Goal: Information Seeking & Learning: Learn about a topic

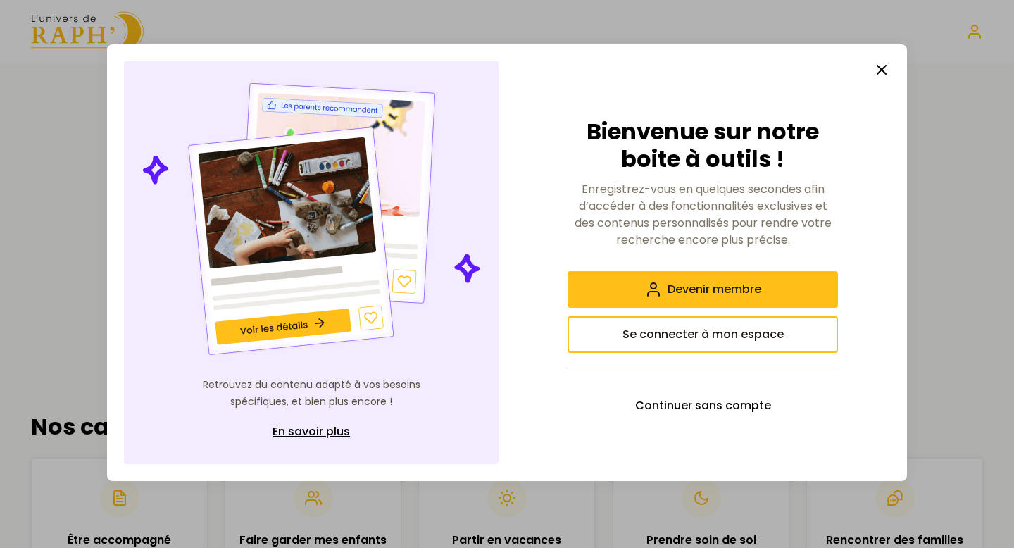
click at [884, 68] on line "button" at bounding box center [882, 69] width 8 height 8
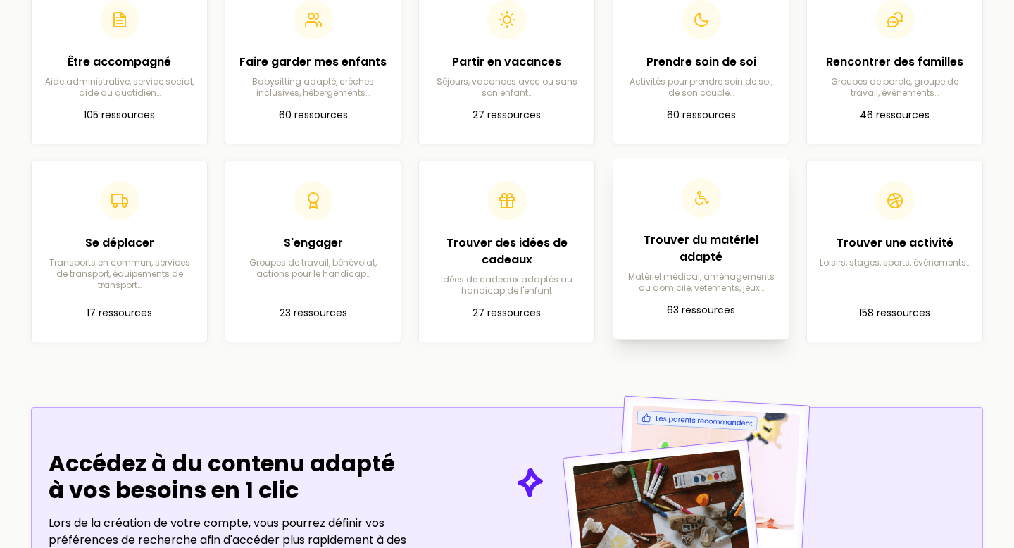
scroll to position [462, 0]
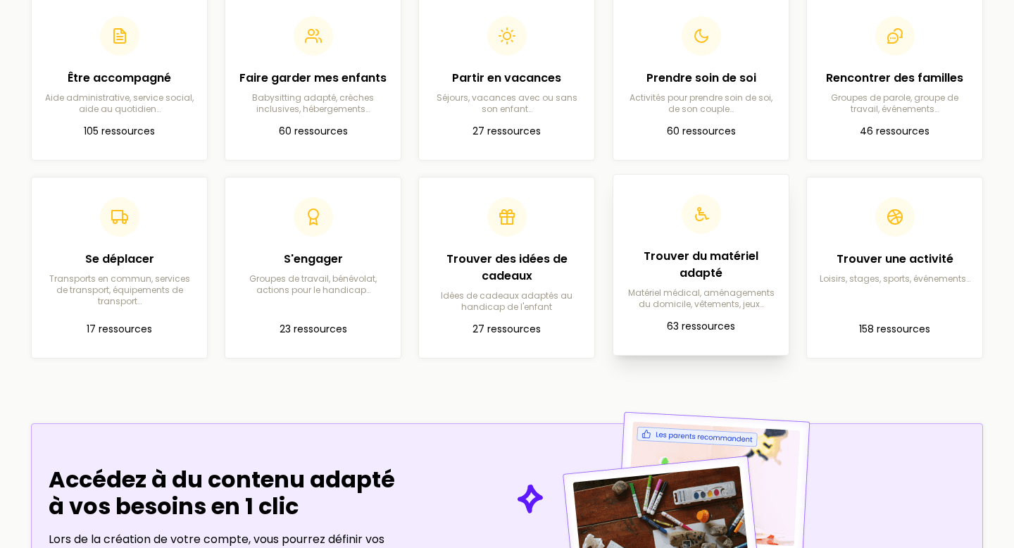
click at [718, 259] on h2 "Trouver du matériel adapté" at bounding box center [701, 265] width 153 height 34
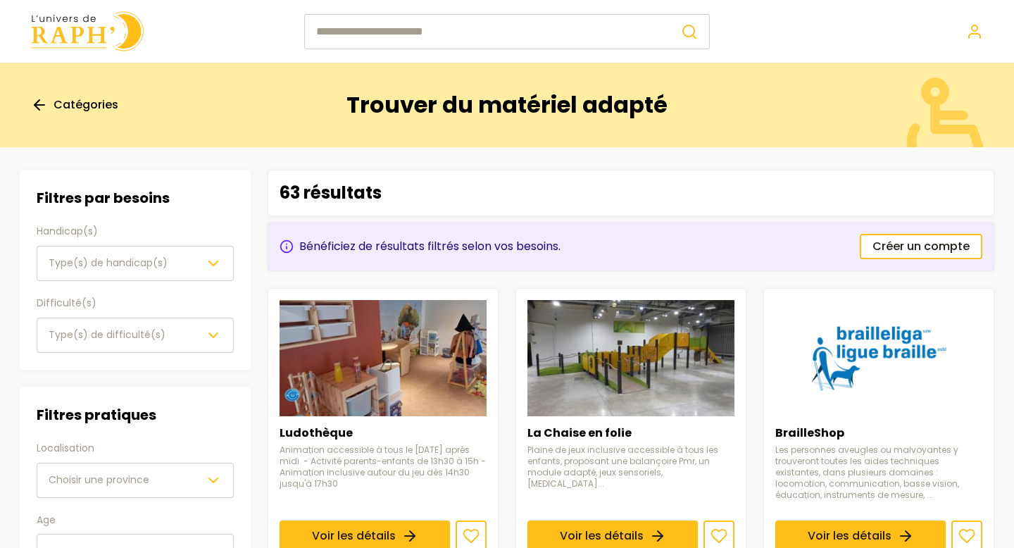
scroll to position [462, 0]
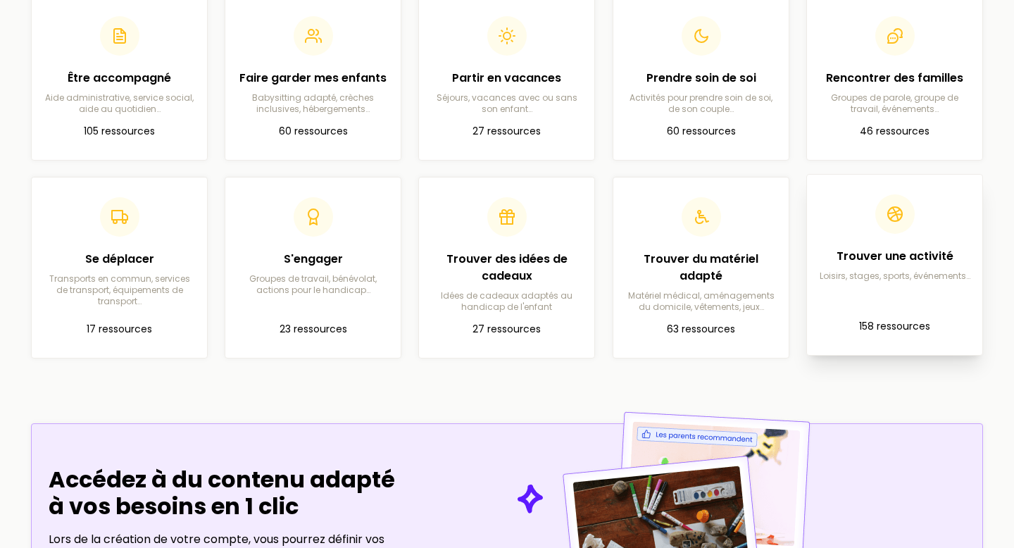
click at [874, 277] on p "Loisirs, stages, sports, événements…" at bounding box center [894, 275] width 153 height 11
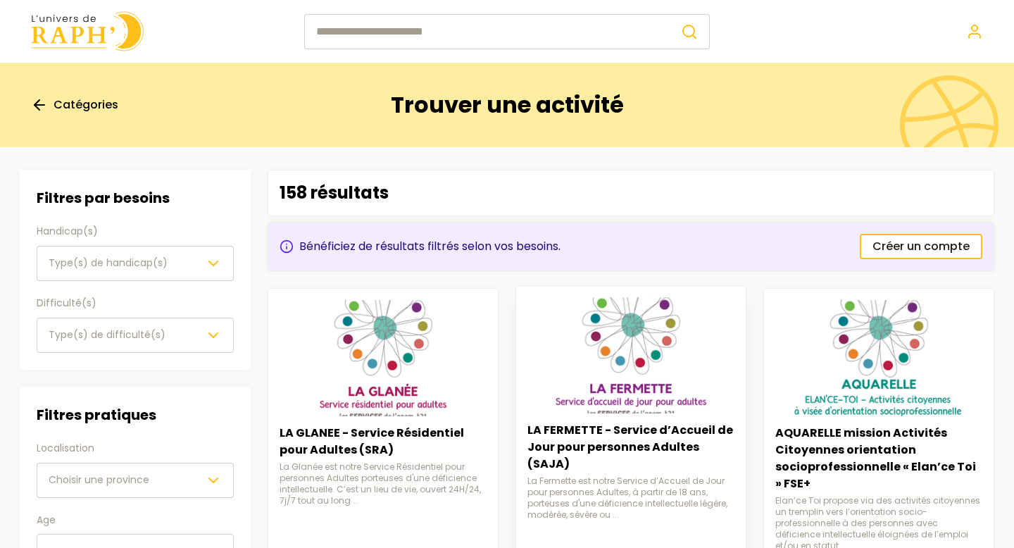
scroll to position [131, 0]
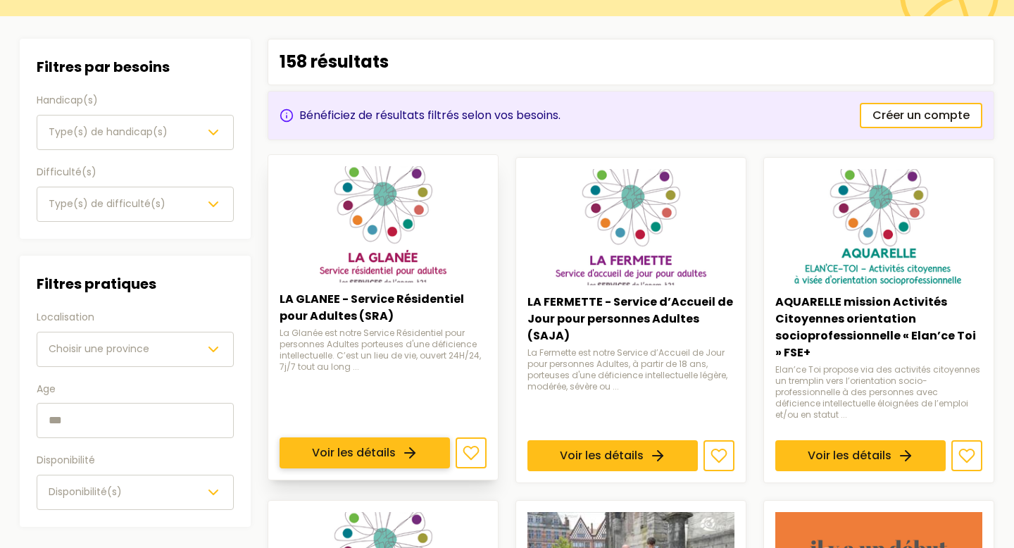
click at [402, 437] on link "Voir les détails" at bounding box center [365, 452] width 170 height 31
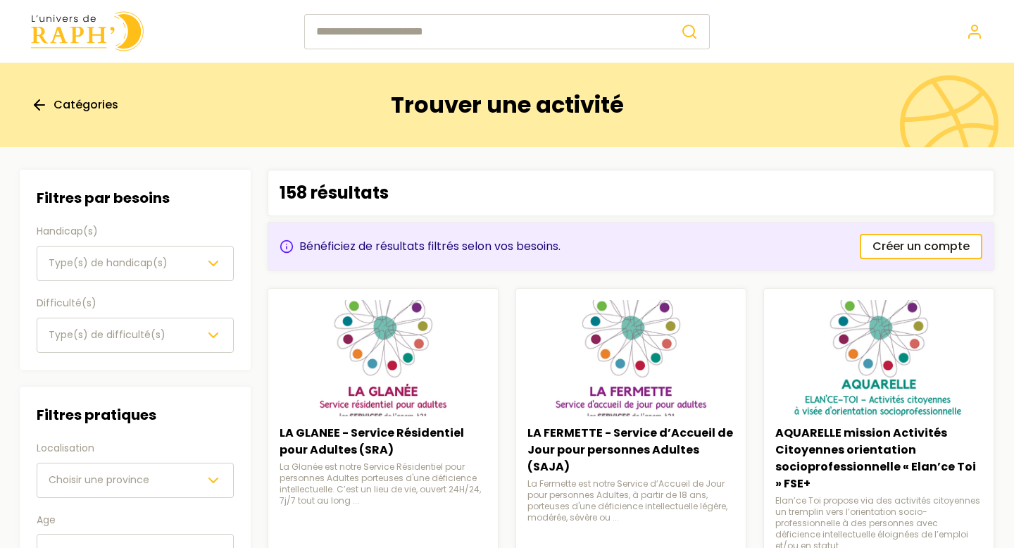
scroll to position [131, 0]
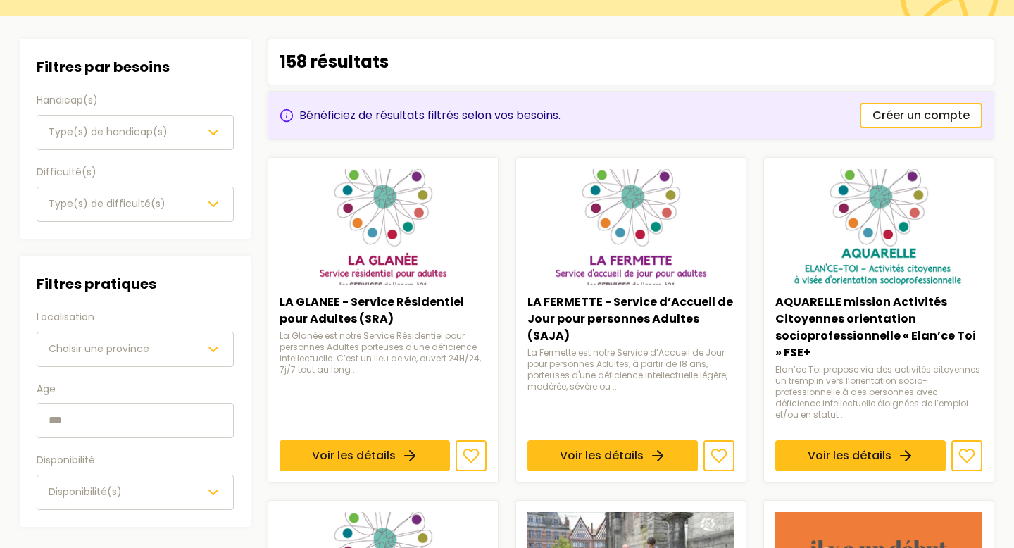
click at [113, 144] on button "Type(s) de handicap(s)" at bounding box center [135, 132] width 197 height 35
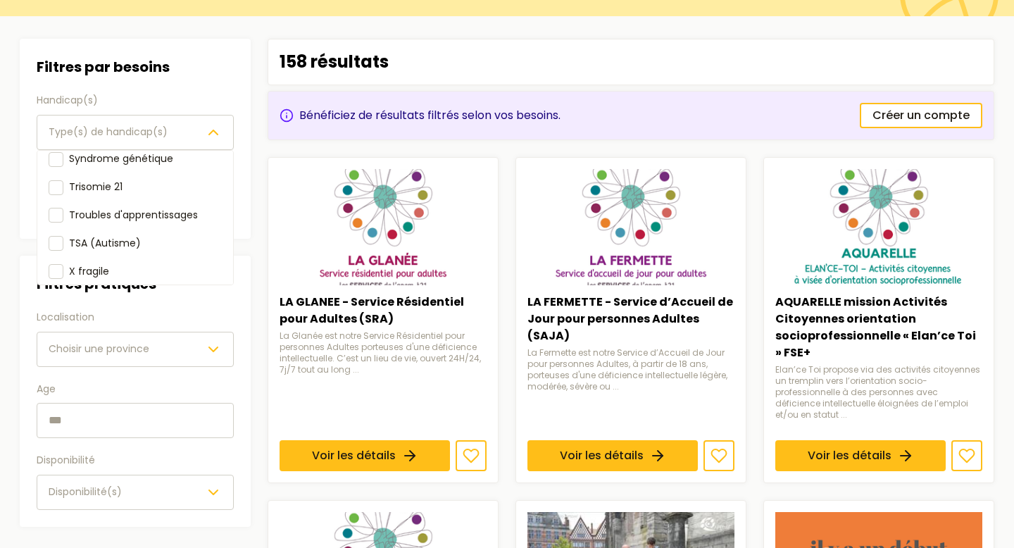
scroll to position [242, 0]
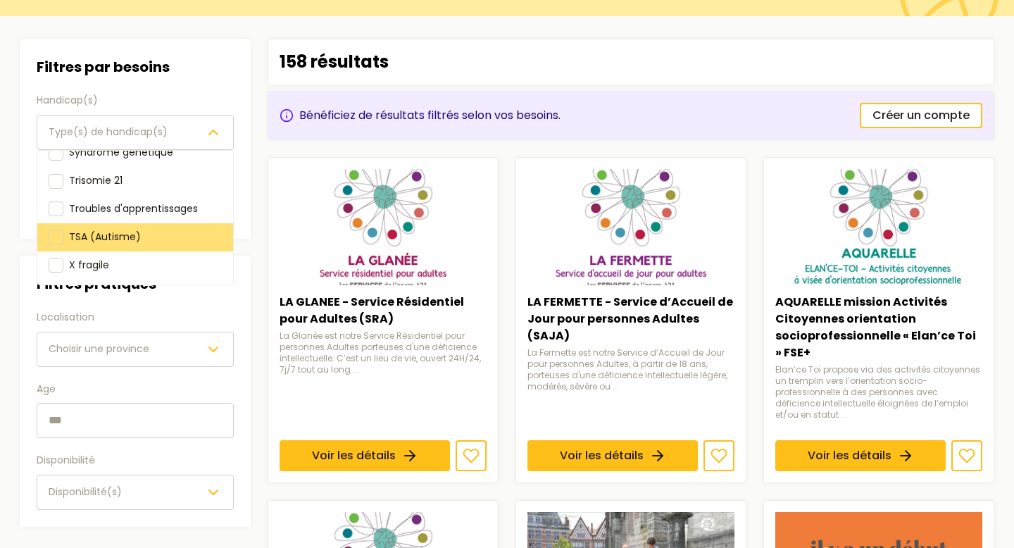
click at [123, 229] on div "TSA (Autisme)" at bounding box center [105, 237] width 72 height 17
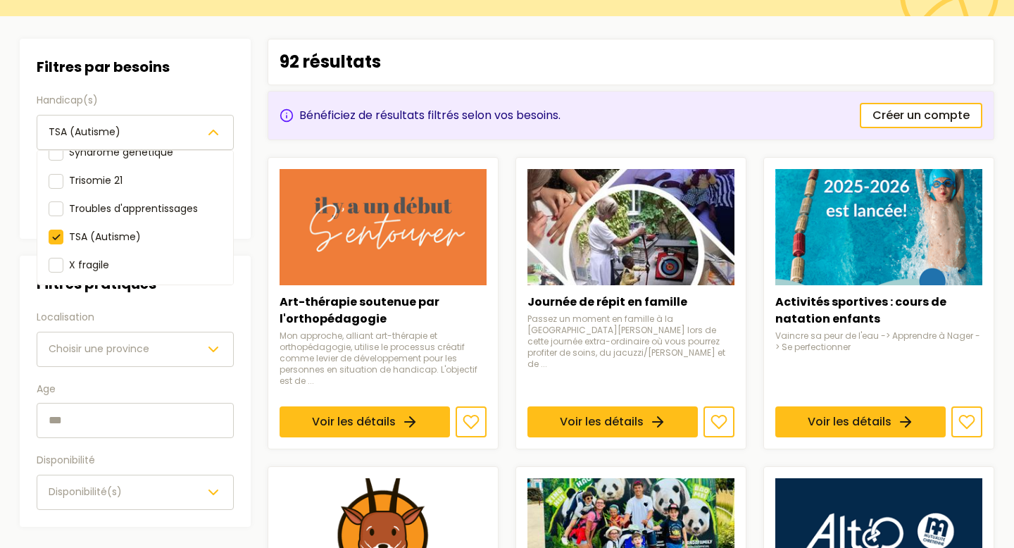
click at [138, 314] on div "Filtres par besoins Handicap(s) TSA (Autisme) Déficience auditive Déficience in…" at bounding box center [135, 283] width 231 height 488
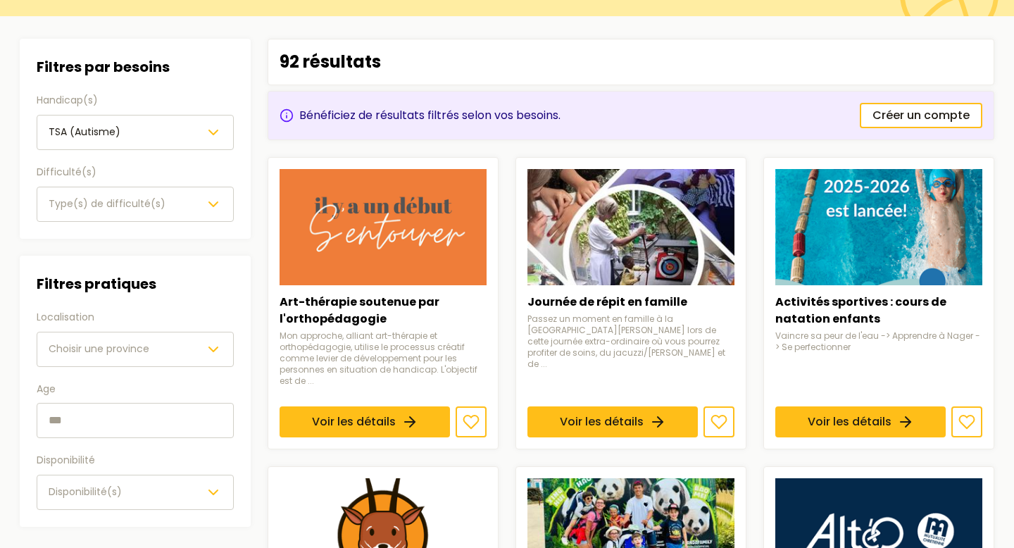
click at [134, 337] on button "Choisir une province" at bounding box center [135, 349] width 197 height 35
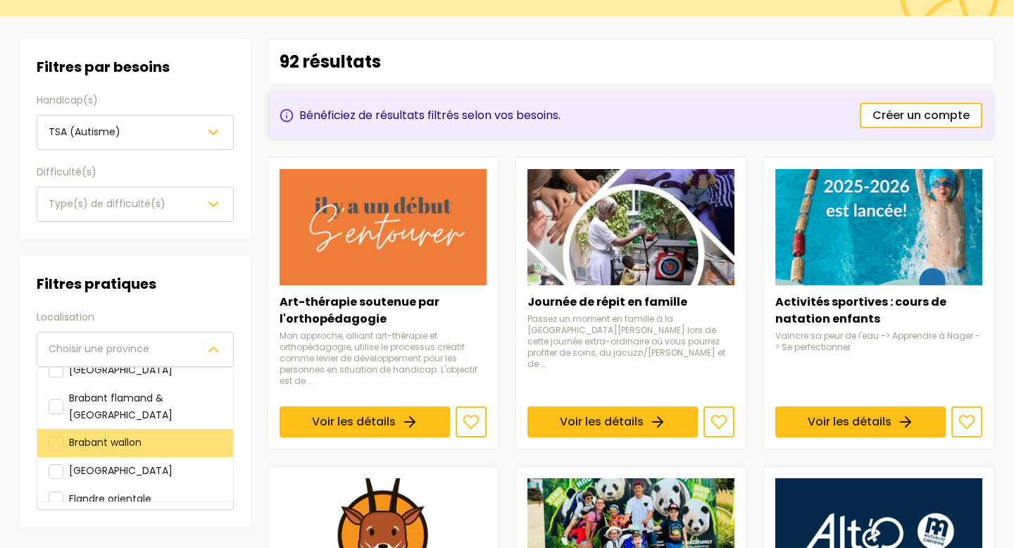
scroll to position [20, 0]
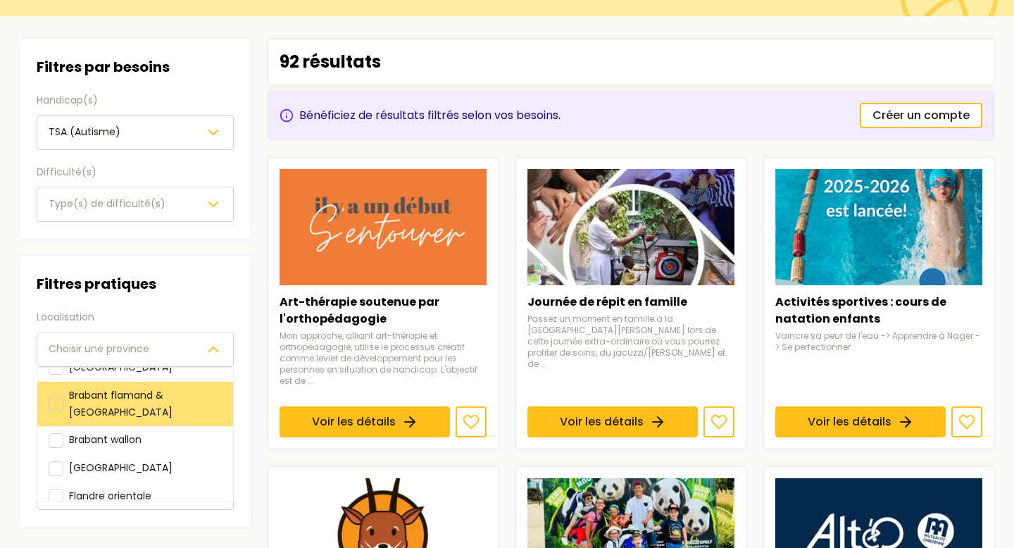
click at [140, 397] on span "Brabant flamand & [GEOGRAPHIC_DATA]" at bounding box center [121, 402] width 104 height 31
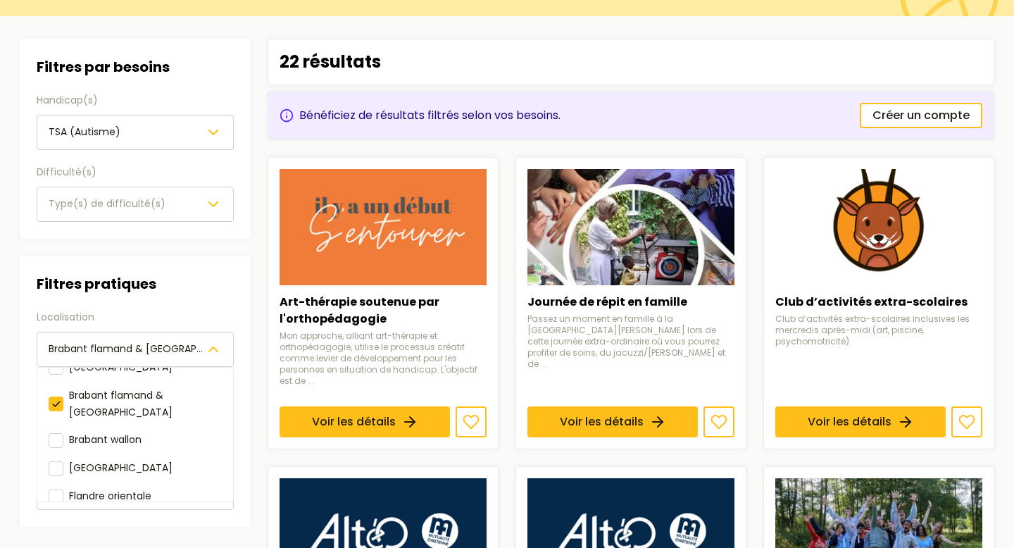
click at [176, 290] on div "Filtres pratiques Localisation [GEOGRAPHIC_DATA] & [GEOGRAPHIC_DATA] [GEOGRAPHI…" at bounding box center [135, 391] width 197 height 237
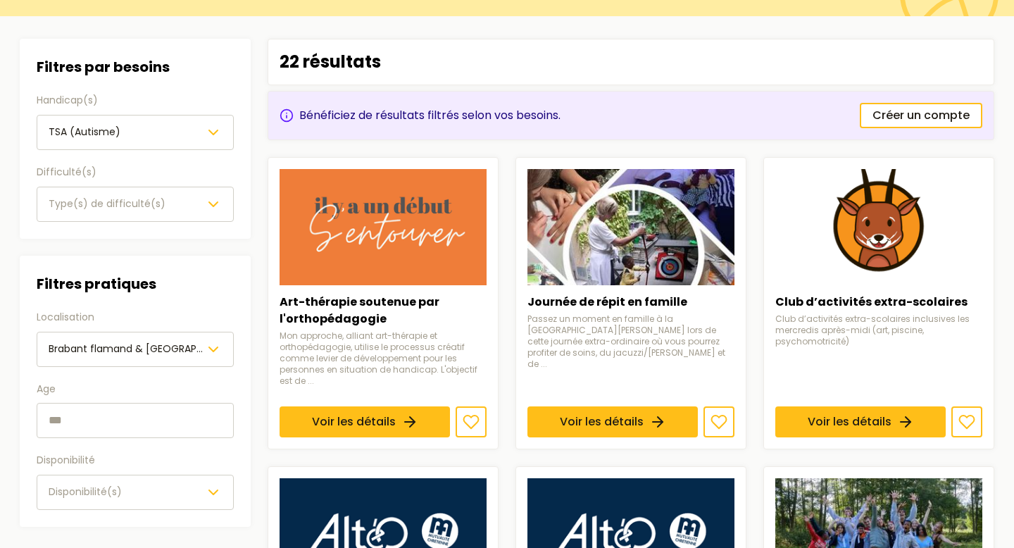
click at [147, 423] on input "text" at bounding box center [135, 420] width 197 height 35
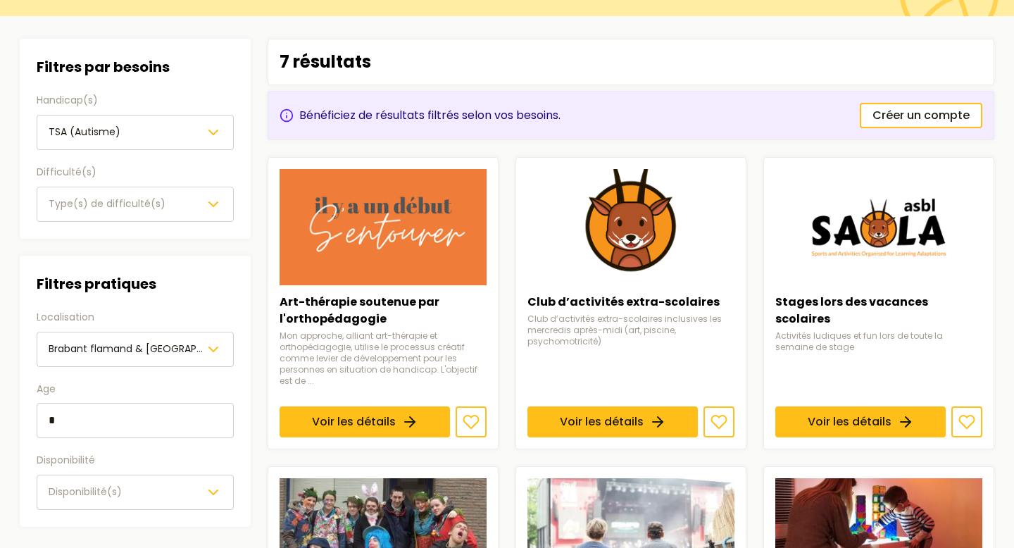
type input "*"
click at [253, 385] on section "Filtres Filtres par besoins Handicap(s) TSA (Autisme) Difficulté(s) Type(s) de …" at bounding box center [506, 522] width 997 height 1013
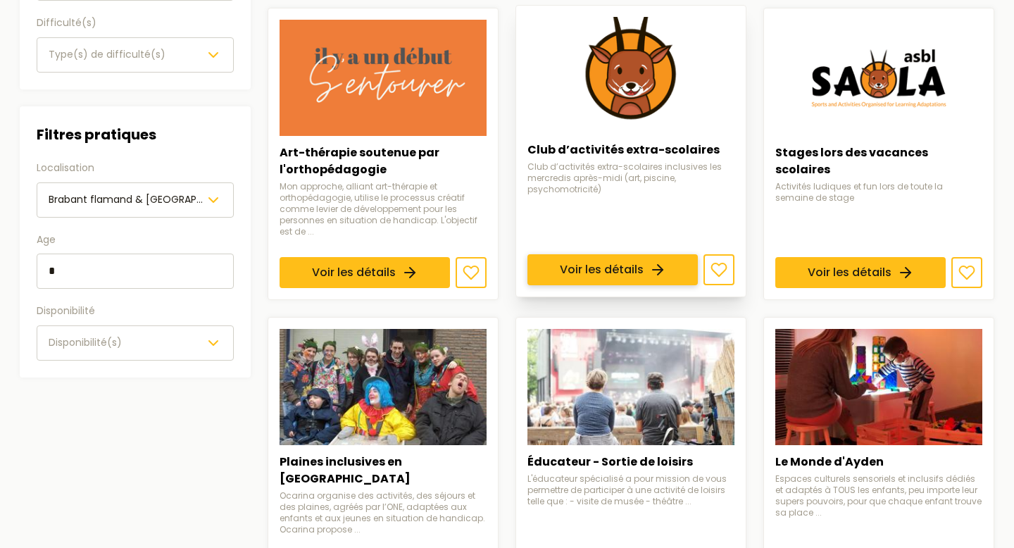
scroll to position [308, 0]
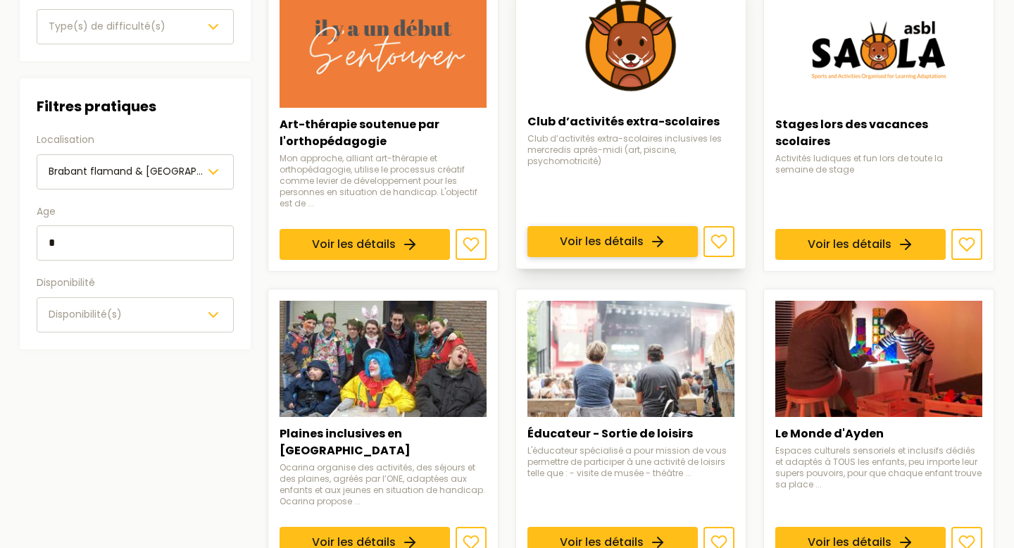
click at [677, 226] on link "Voir les détails" at bounding box center [613, 241] width 170 height 31
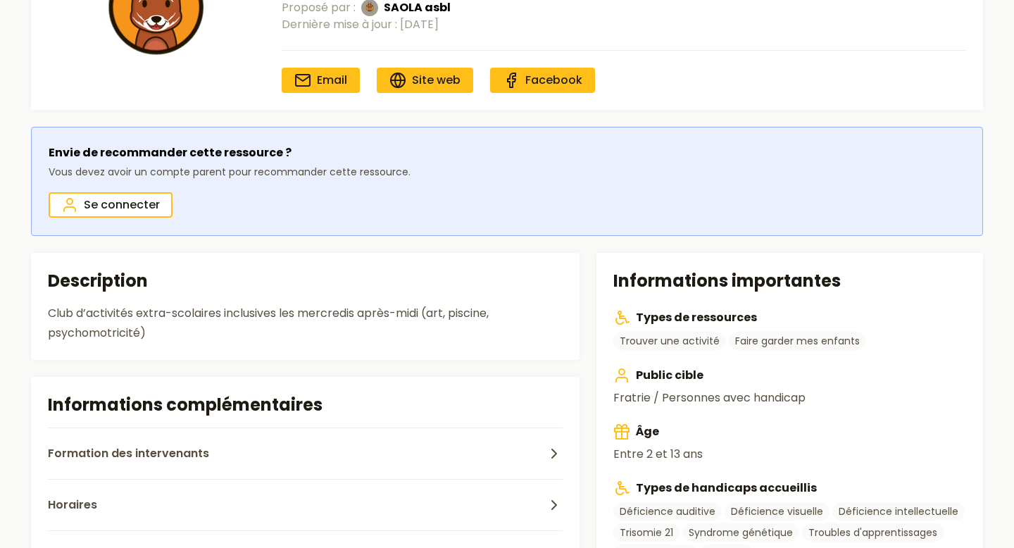
scroll to position [175, 0]
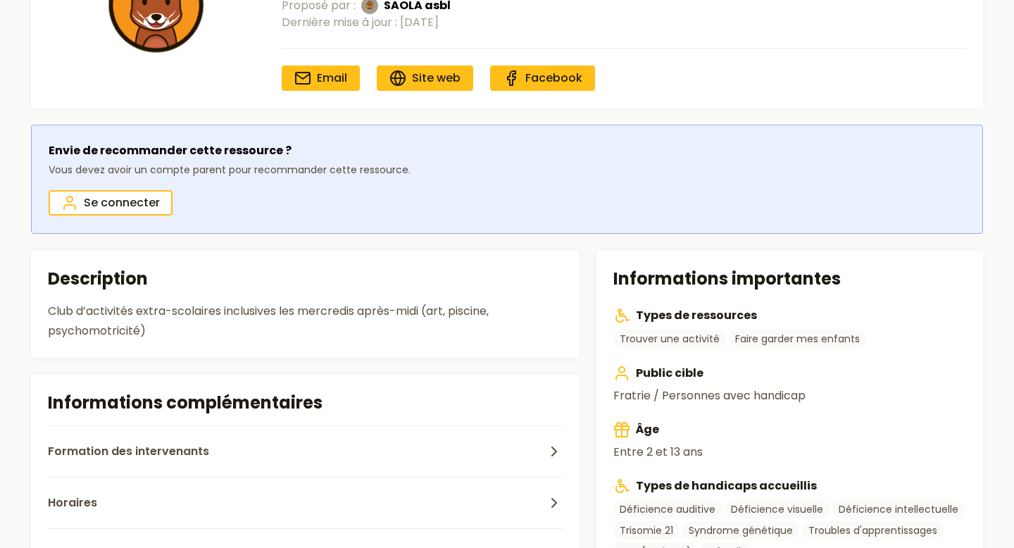
scroll to position [308, 0]
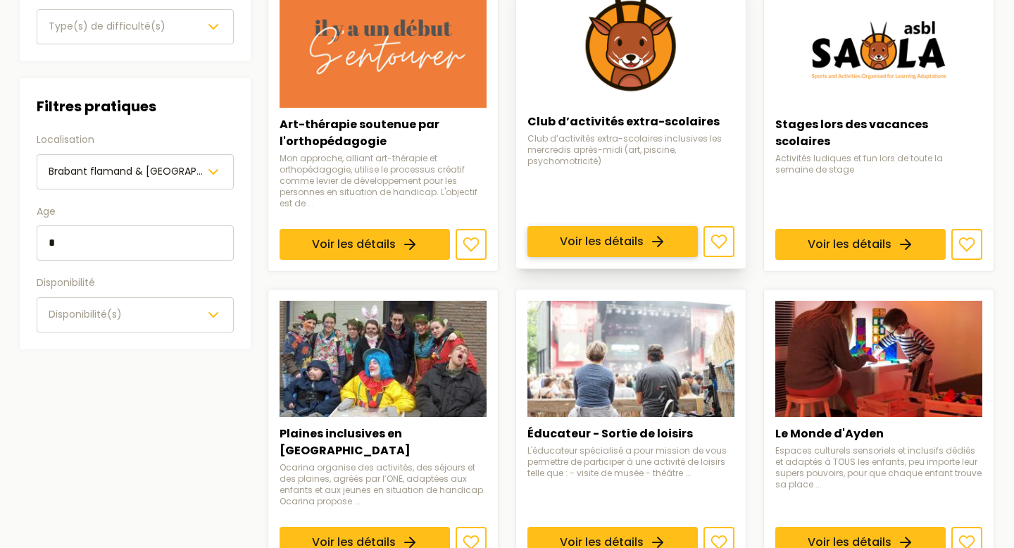
click at [620, 226] on link "Voir les détails" at bounding box center [613, 241] width 170 height 31
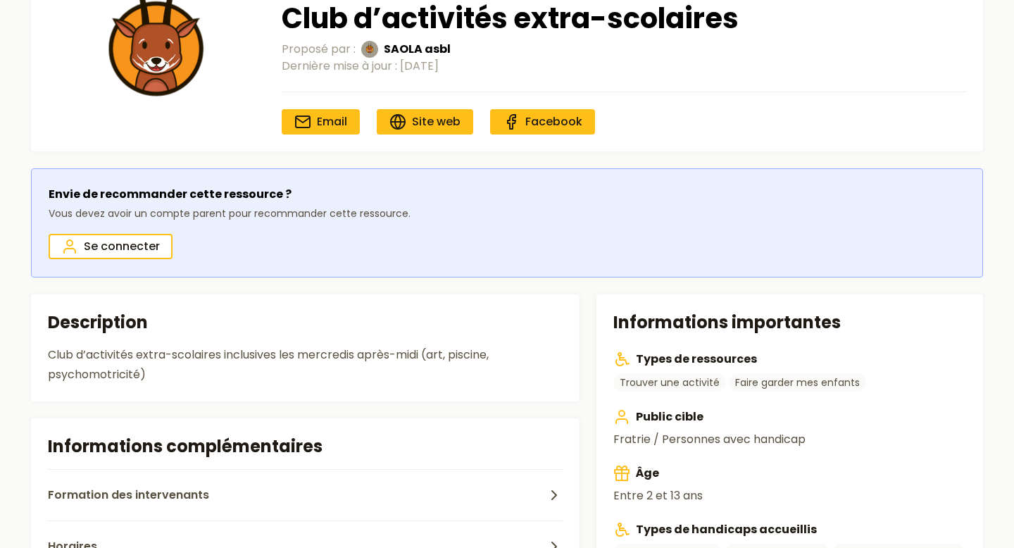
scroll to position [140, 0]
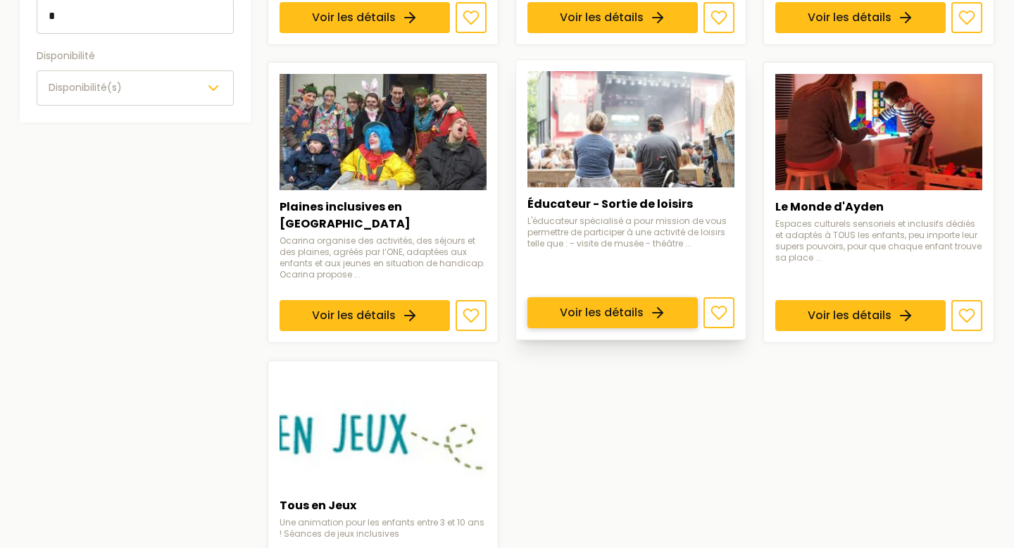
scroll to position [539, 0]
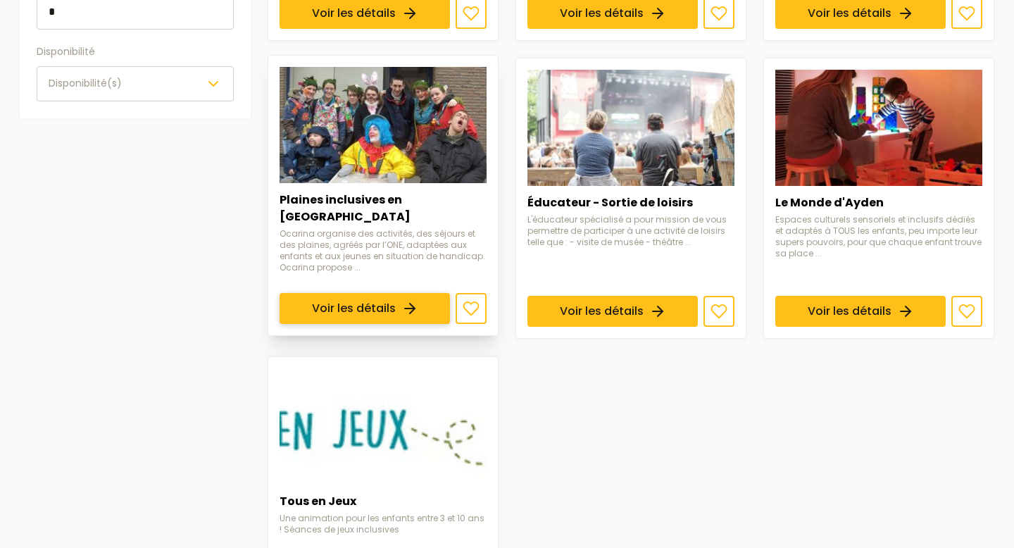
click at [408, 294] on link "Voir les détails" at bounding box center [365, 309] width 170 height 31
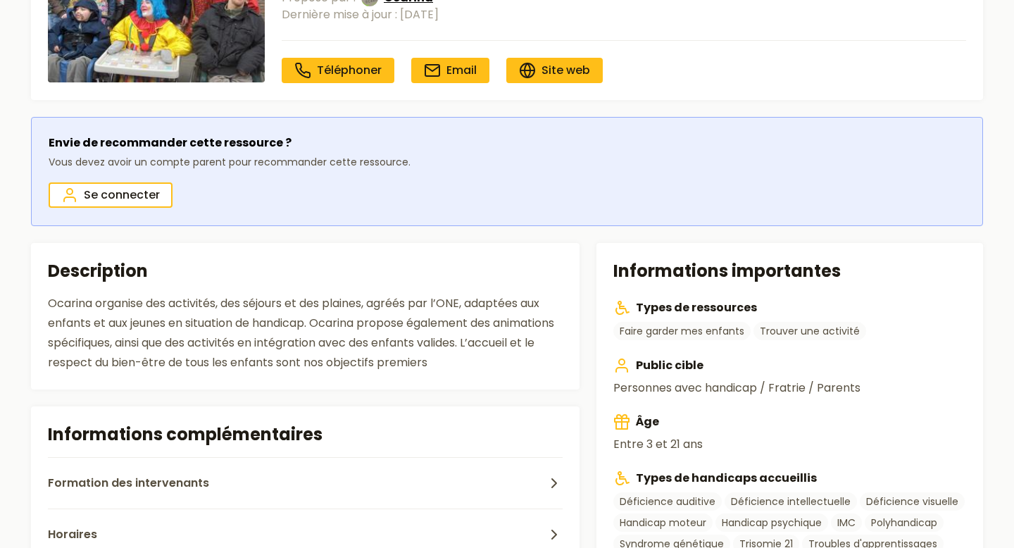
scroll to position [203, 0]
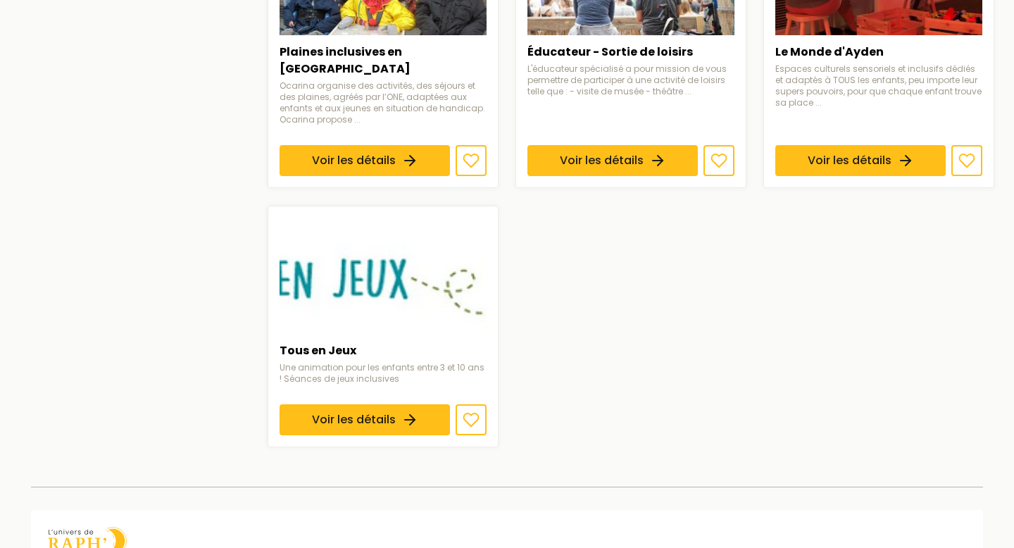
scroll to position [692, 0]
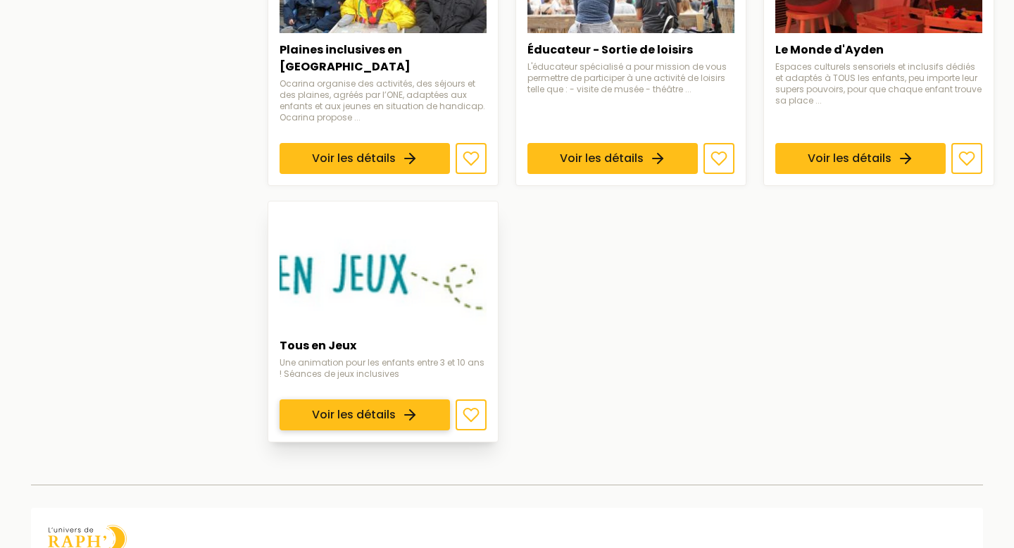
click at [418, 399] on link "Voir les détails" at bounding box center [365, 414] width 170 height 31
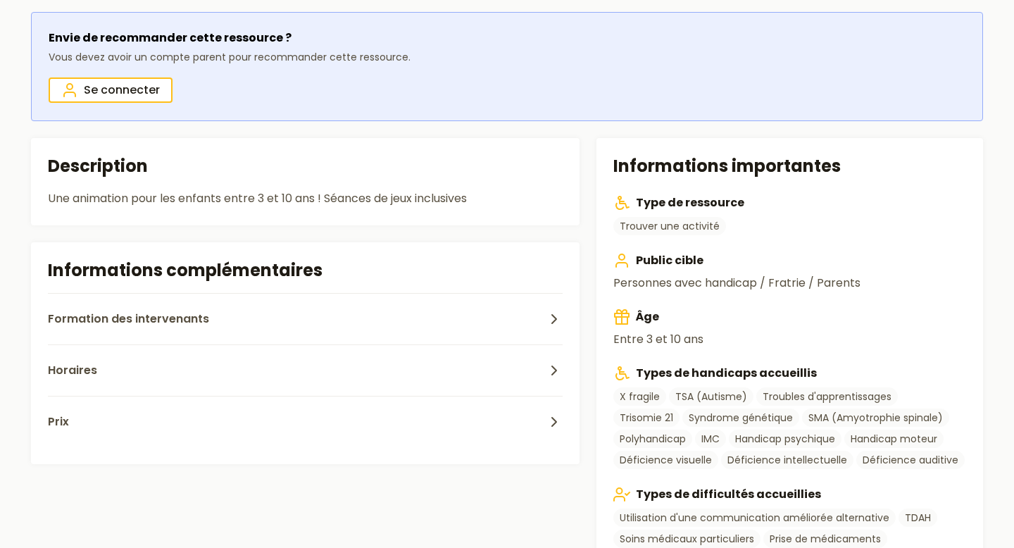
scroll to position [294, 0]
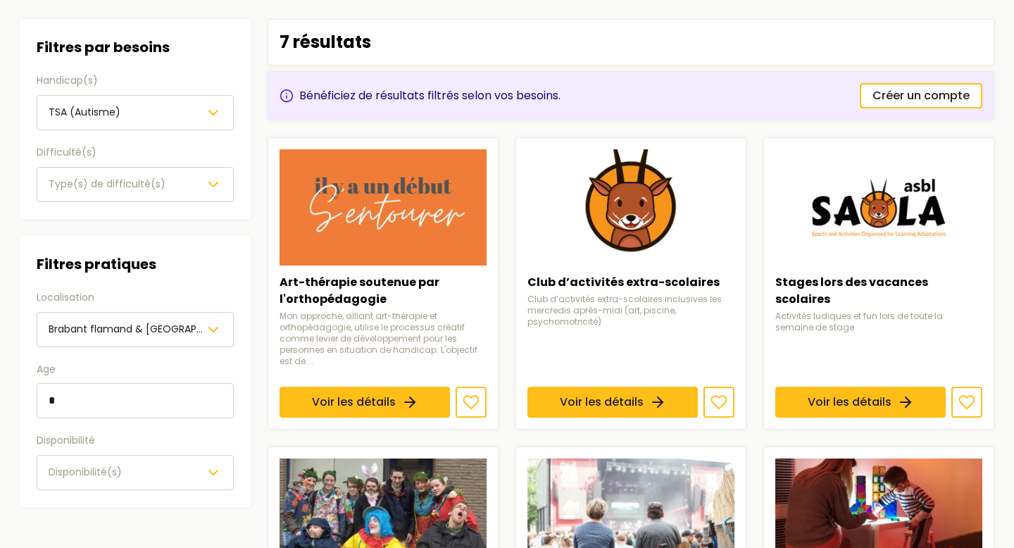
scroll to position [199, 0]
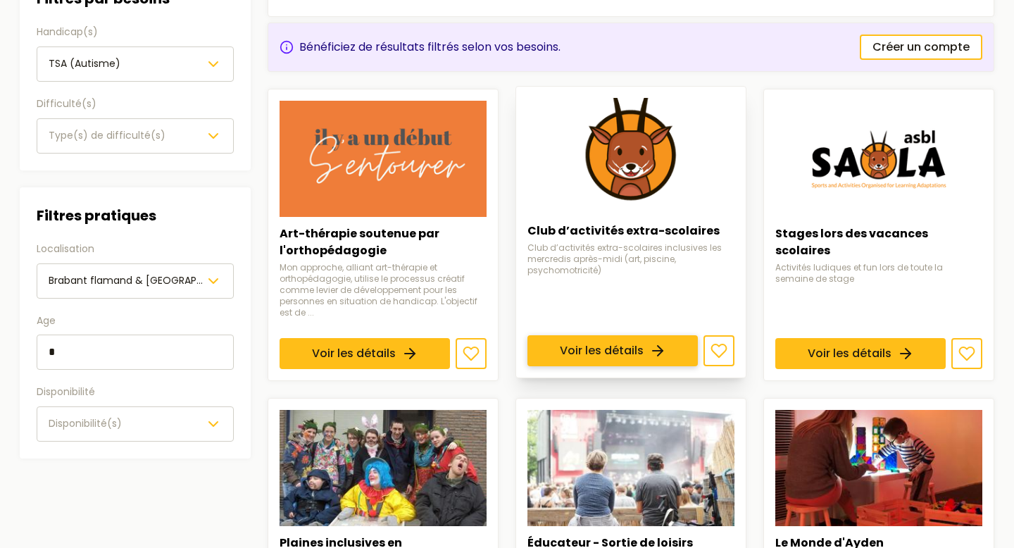
click at [615, 335] on link "Voir les détails" at bounding box center [613, 350] width 170 height 31
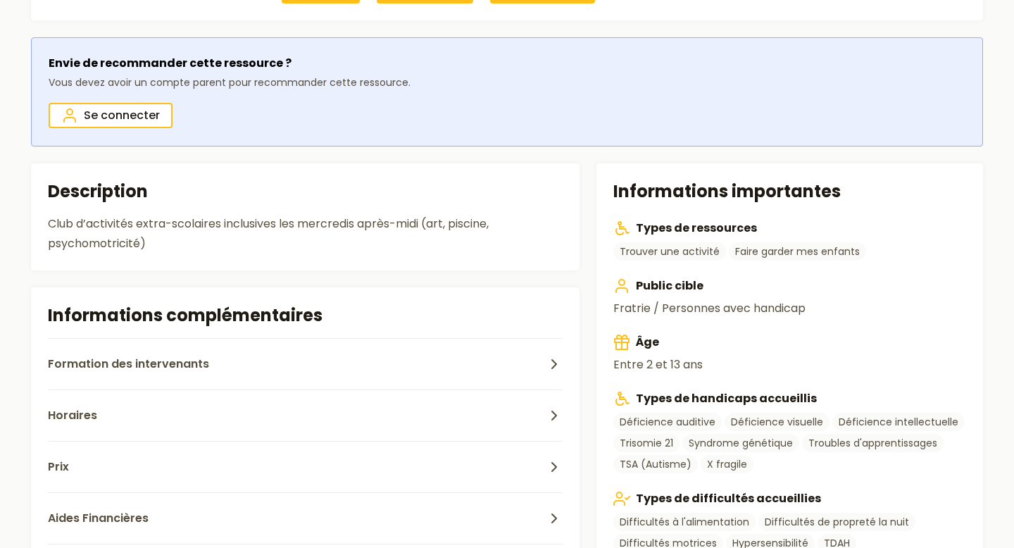
scroll to position [270, 0]
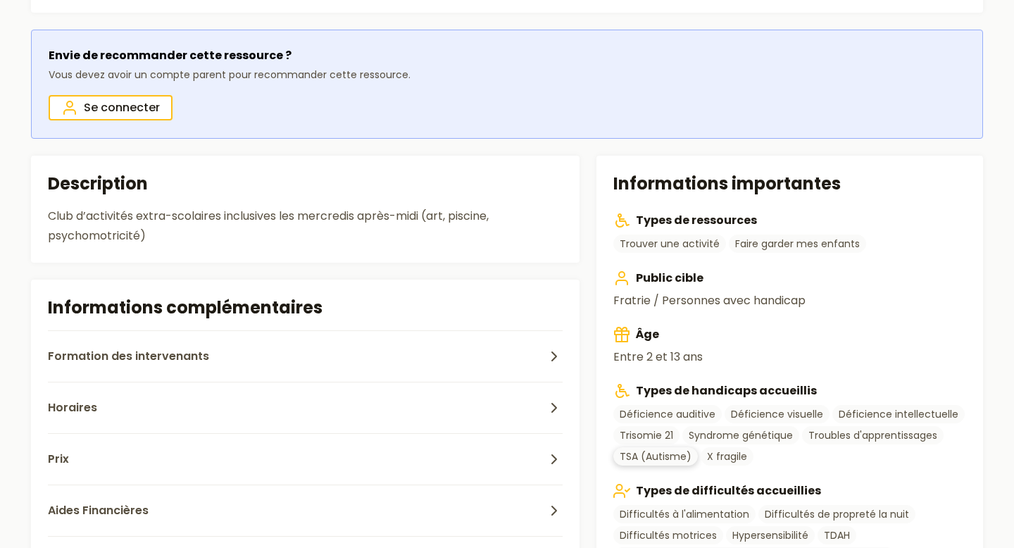
click at [653, 456] on link "TSA (Autisme)" at bounding box center [655, 456] width 85 height 18
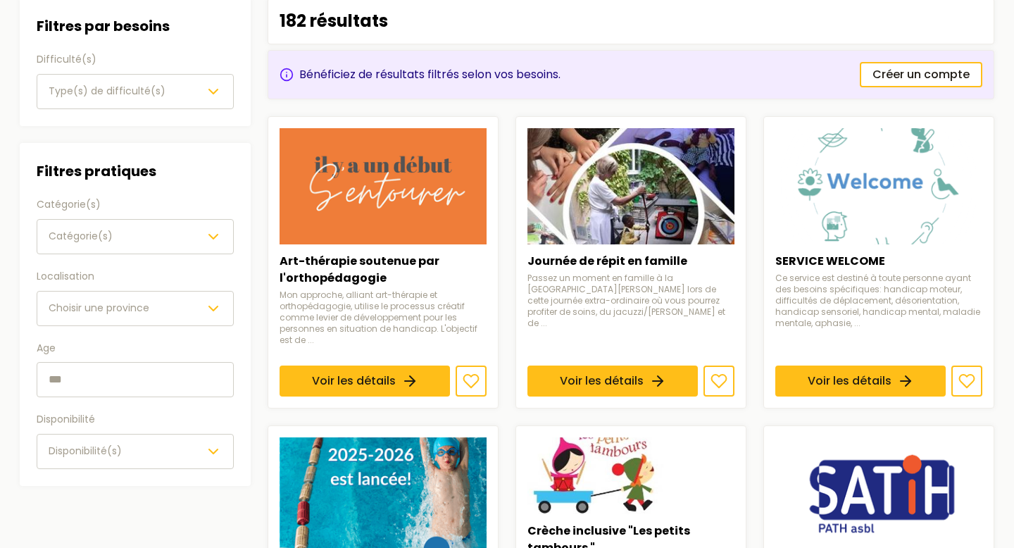
scroll to position [182, 0]
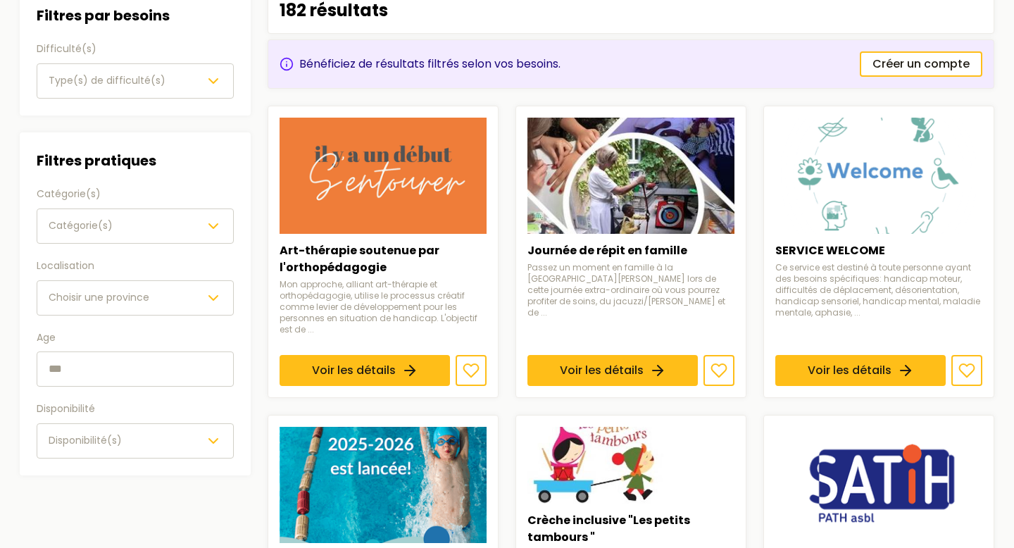
click at [120, 222] on div "Catégorie(s)" at bounding box center [135, 226] width 173 height 17
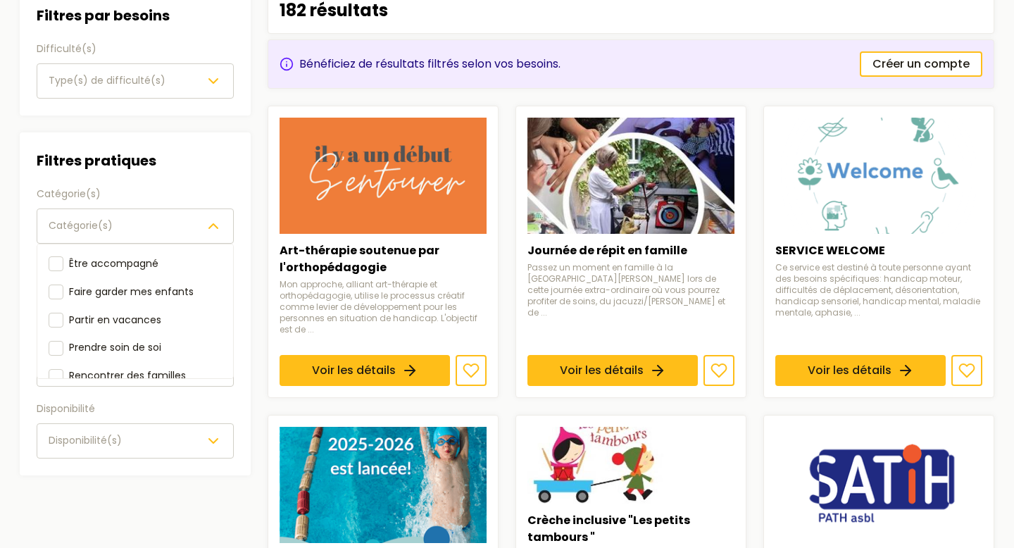
click at [120, 222] on div "Catégorie(s)" at bounding box center [135, 226] width 173 height 17
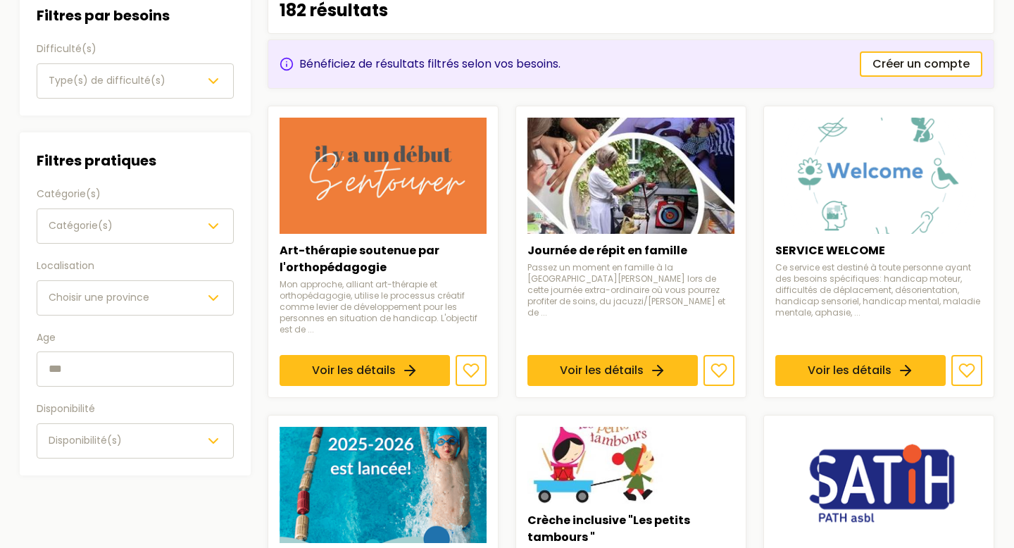
click at [106, 299] on span "Choisir une province" at bounding box center [99, 297] width 101 height 14
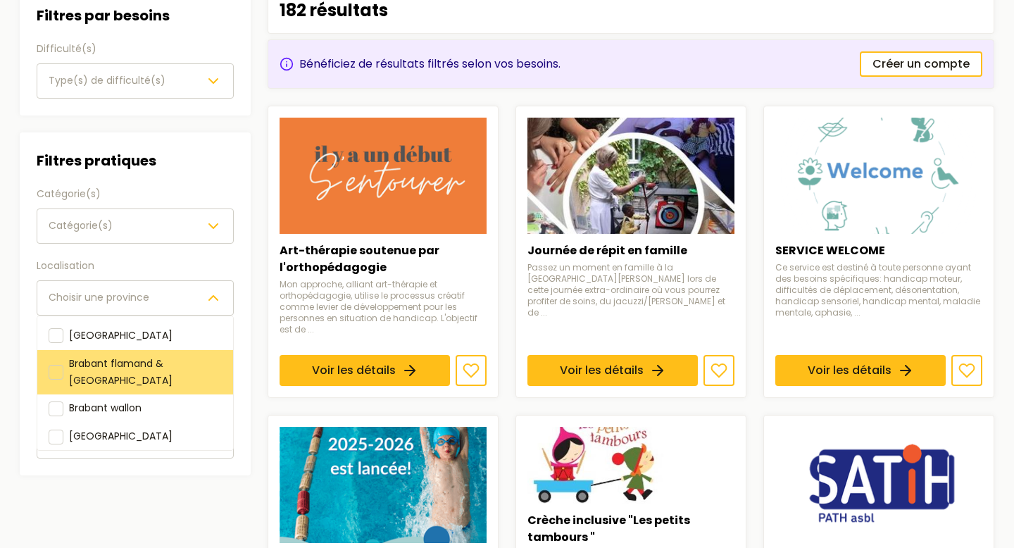
click at [118, 355] on div "Brabant flamand & [GEOGRAPHIC_DATA]" at bounding box center [145, 372] width 153 height 34
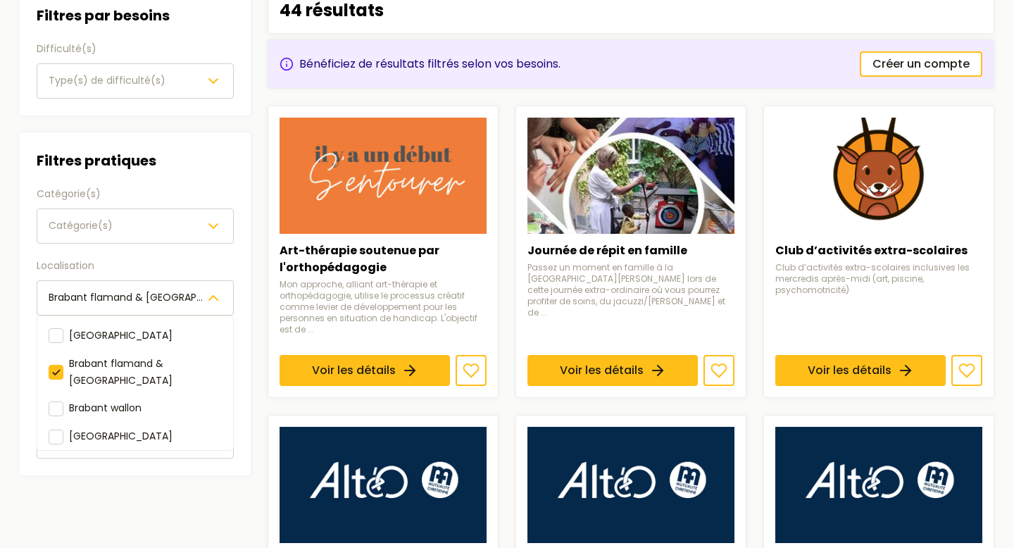
click at [163, 267] on div "Localisation [GEOGRAPHIC_DATA] & [GEOGRAPHIC_DATA] [GEOGRAPHIC_DATA] [GEOGRAPHI…" at bounding box center [135, 287] width 197 height 58
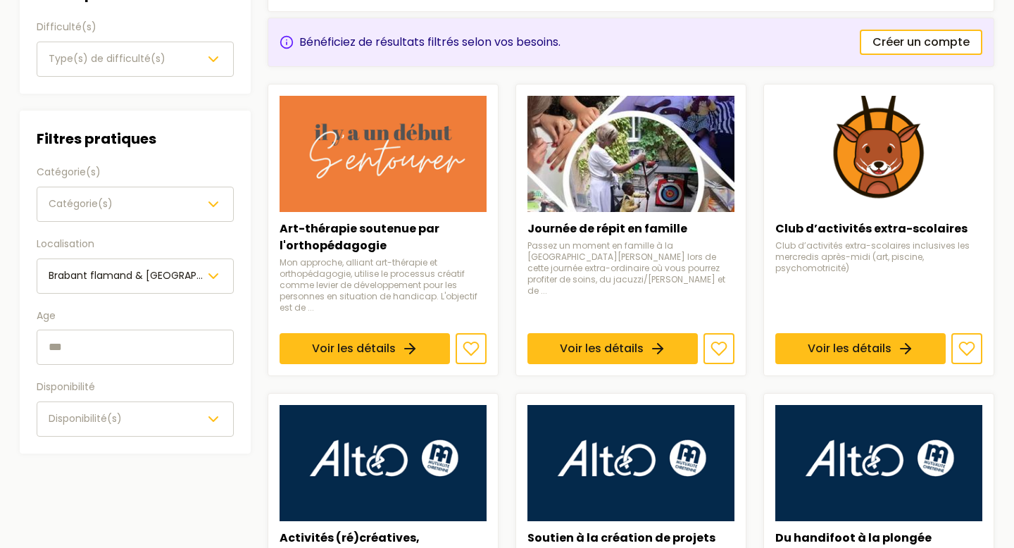
scroll to position [208, 0]
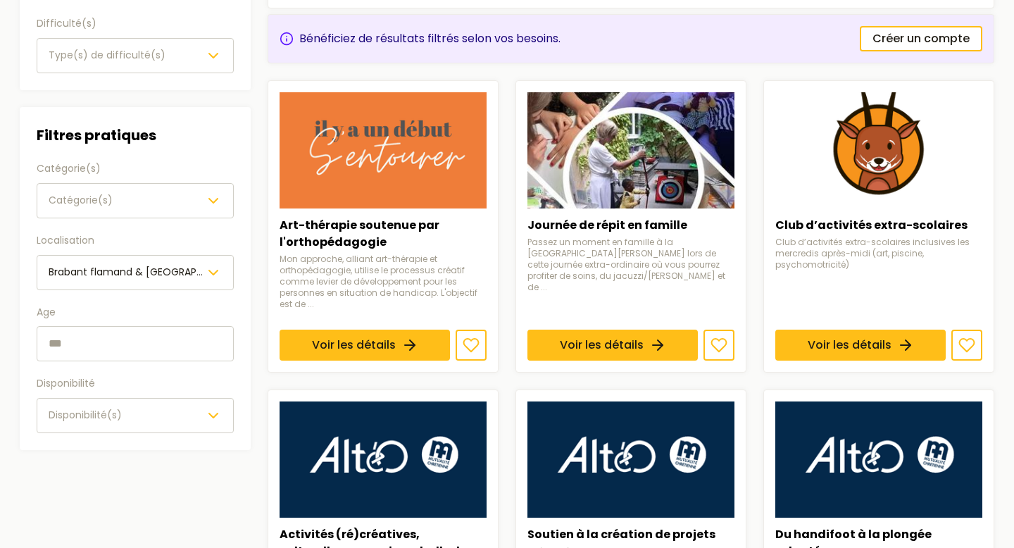
click at [125, 347] on input "text" at bounding box center [135, 343] width 197 height 35
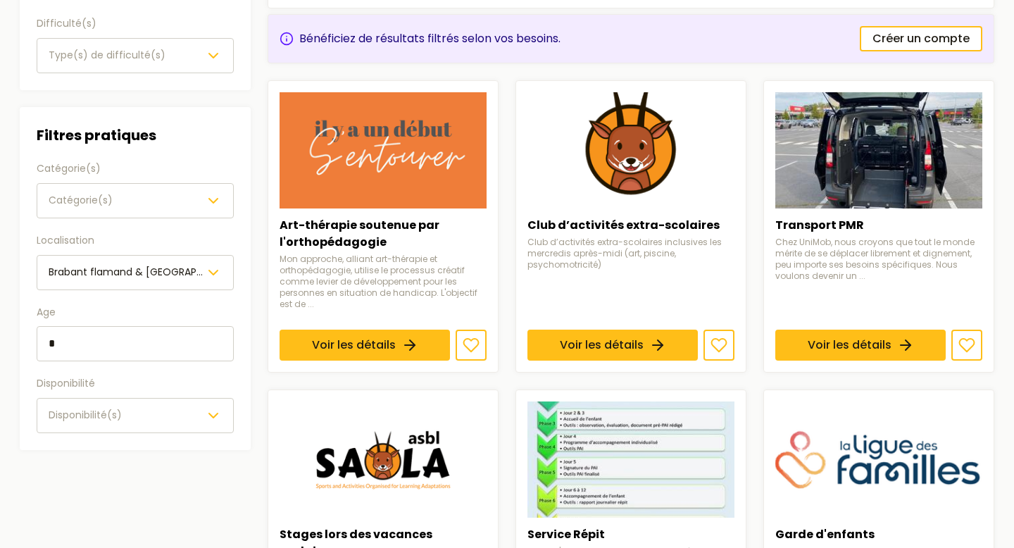
type input "*"
click at [130, 312] on label "Age" at bounding box center [135, 312] width 197 height 17
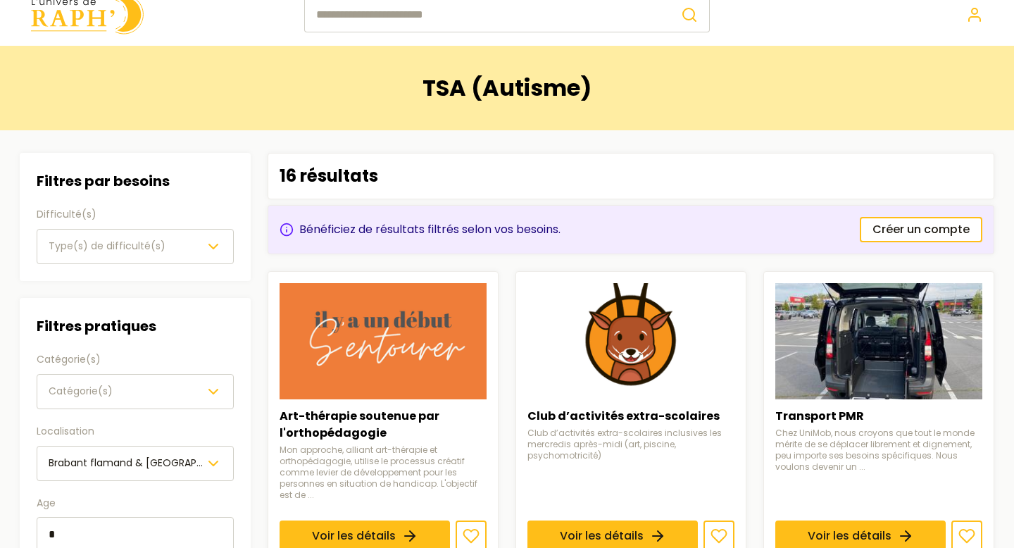
scroll to position [23, 0]
